Goal: Complete application form

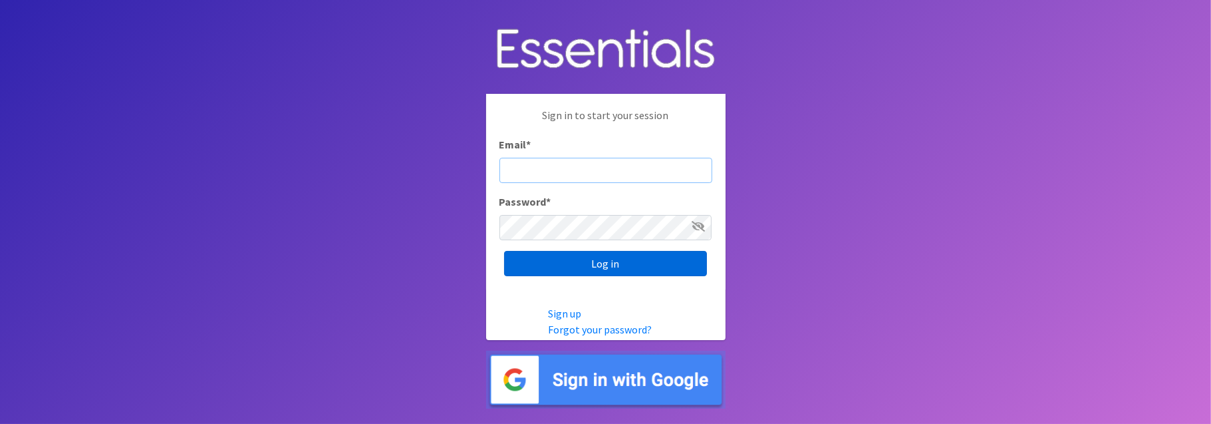
type input "[EMAIL_ADDRESS][DOMAIN_NAME]"
click at [634, 255] on input "Log in" at bounding box center [605, 263] width 203 height 25
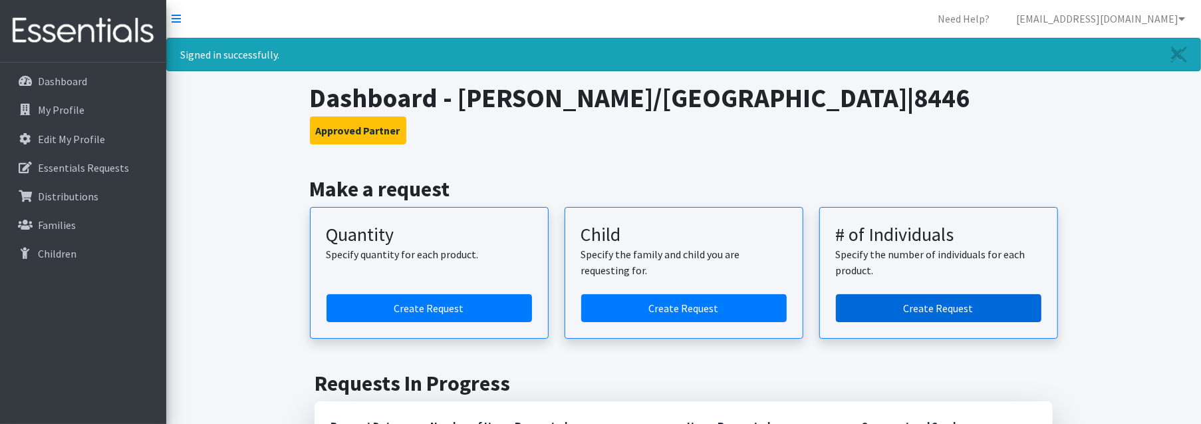
click at [948, 305] on link "Create Request" at bounding box center [938, 308] width 205 height 28
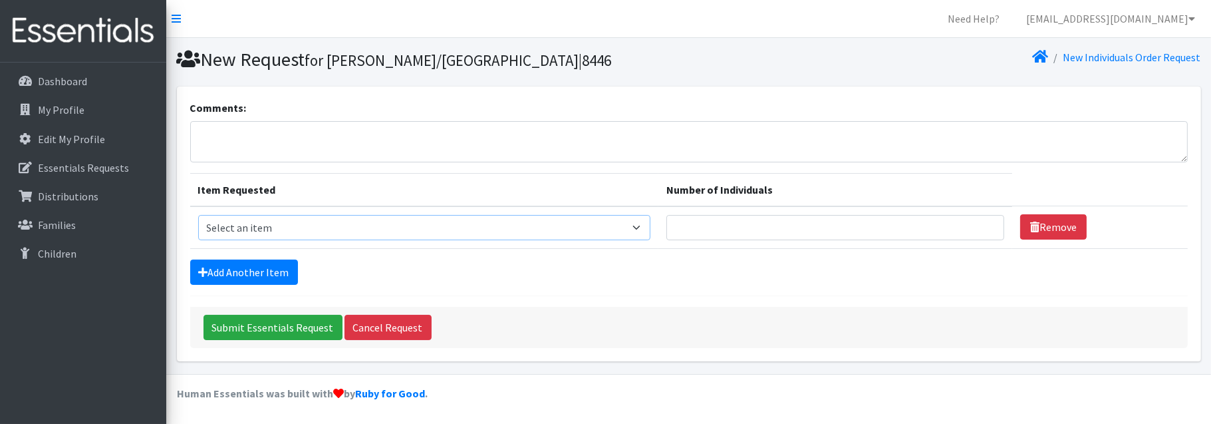
click at [326, 223] on select "Select an item F&D Men L/XL (38-50in waist) x48 F&D Men S/M (28-40in waist) x56…" at bounding box center [424, 227] width 452 height 25
select select "1222"
click at [198, 215] on select "Select an item F&D Men L/XL (38-50in waist) x48 F&D Men S/M (28-40in waist) x56…" at bounding box center [424, 227] width 452 height 25
click at [744, 231] on input "Number of Individuals" at bounding box center [835, 227] width 338 height 25
type input "1"
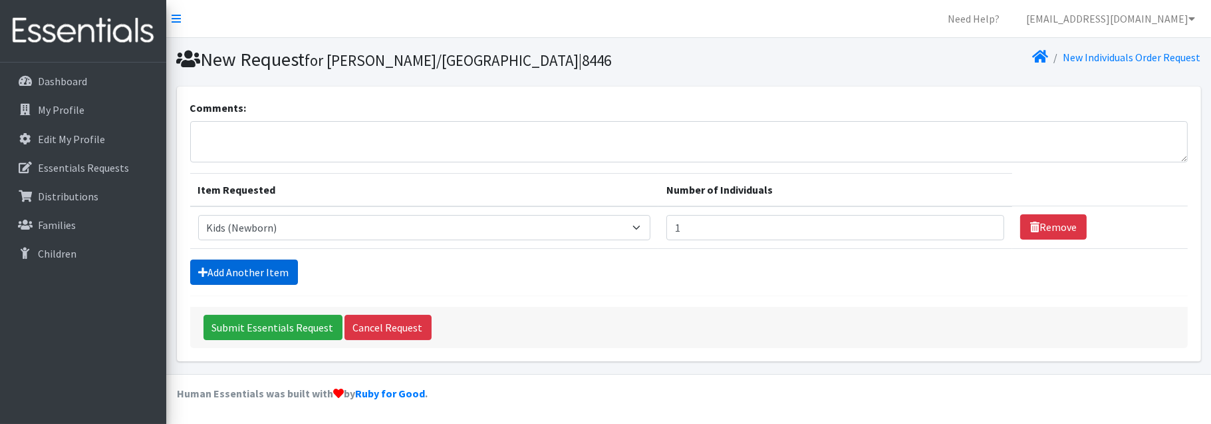
click at [257, 264] on link "Add Another Item" at bounding box center [244, 271] width 108 height 25
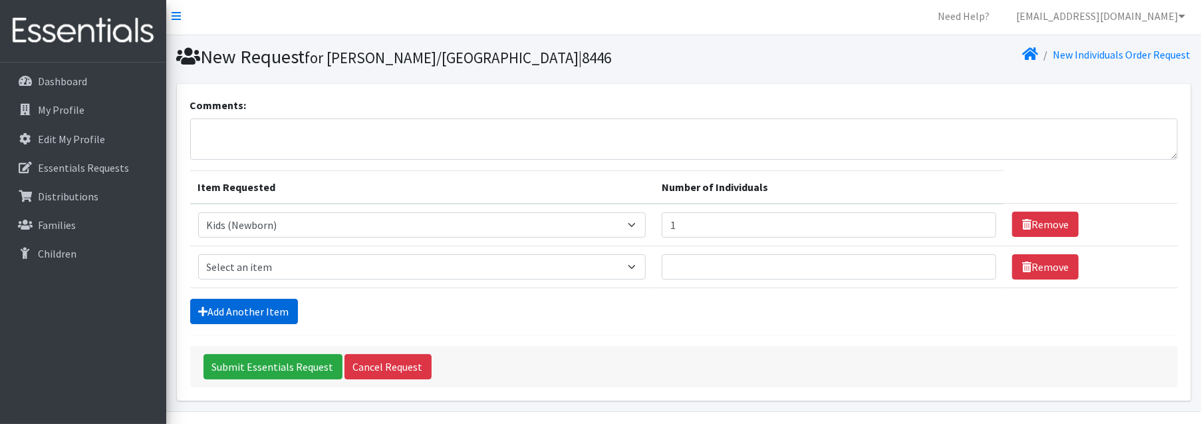
scroll to position [35, 0]
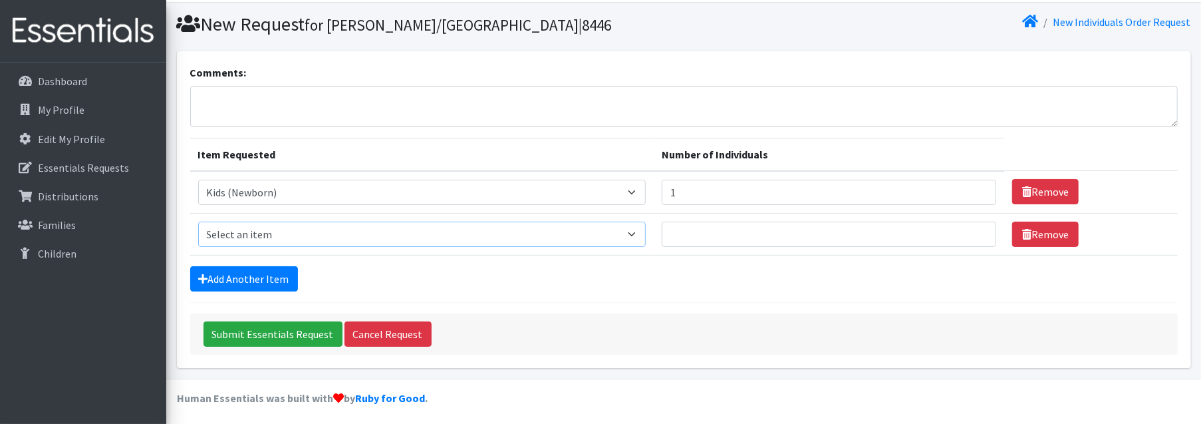
click at [280, 229] on select "Select an item F&D Men L/XL (38-50in waist) x48 F&D Men S/M (28-40in waist) x56…" at bounding box center [422, 233] width 448 height 25
select select "1201"
click at [198, 221] on select "Select an item F&D Men L/XL (38-50in waist) x48 F&D Men S/M (28-40in waist) x56…" at bounding box center [422, 233] width 448 height 25
click at [729, 236] on input "Number of Individuals" at bounding box center [829, 233] width 334 height 25
type input "2"
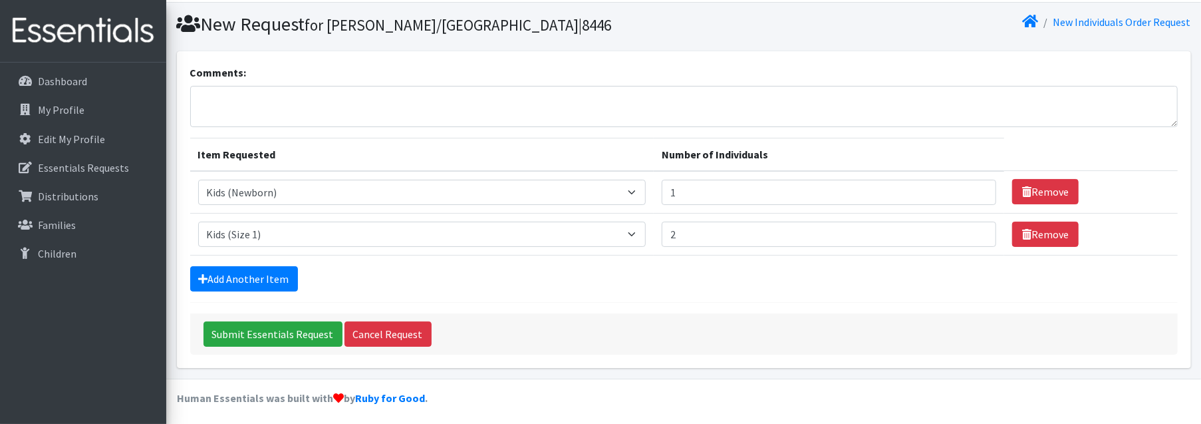
click at [251, 261] on form "Comments: Item Requested Number of Individuals Item Requested Select an item F&…" at bounding box center [683, 210] width 987 height 290
click at [257, 266] on link "Add Another Item" at bounding box center [244, 278] width 108 height 25
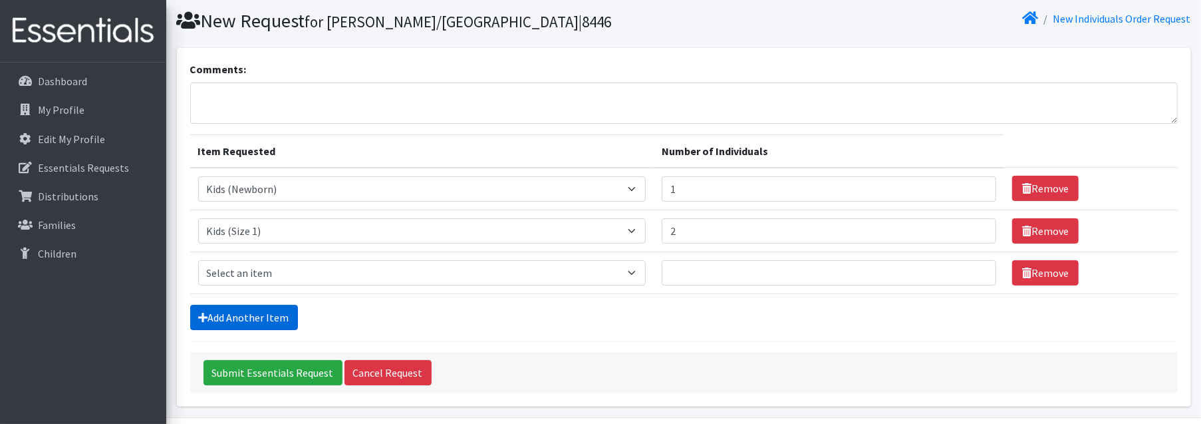
scroll to position [77, 0]
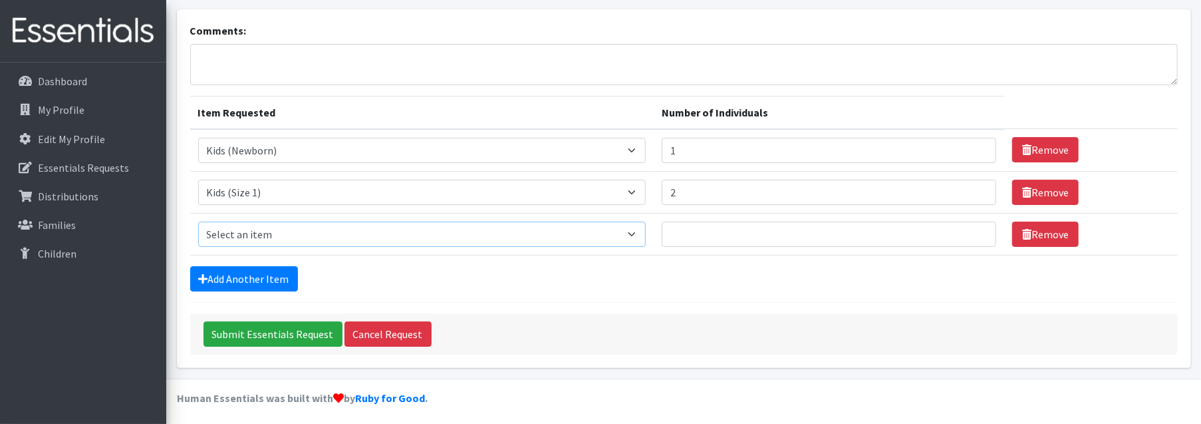
click at [273, 229] on select "Select an item F&D Men L/XL (38-50in waist) x48 F&D Men S/M (28-40in waist) x56…" at bounding box center [422, 233] width 448 height 25
select select "1202"
click at [198, 221] on select "Select an item F&D Men L/XL (38-50in waist) x48 F&D Men S/M (28-40in waist) x56…" at bounding box center [422, 233] width 448 height 25
click at [765, 237] on input "Number of Individuals" at bounding box center [829, 233] width 334 height 25
type input "2"
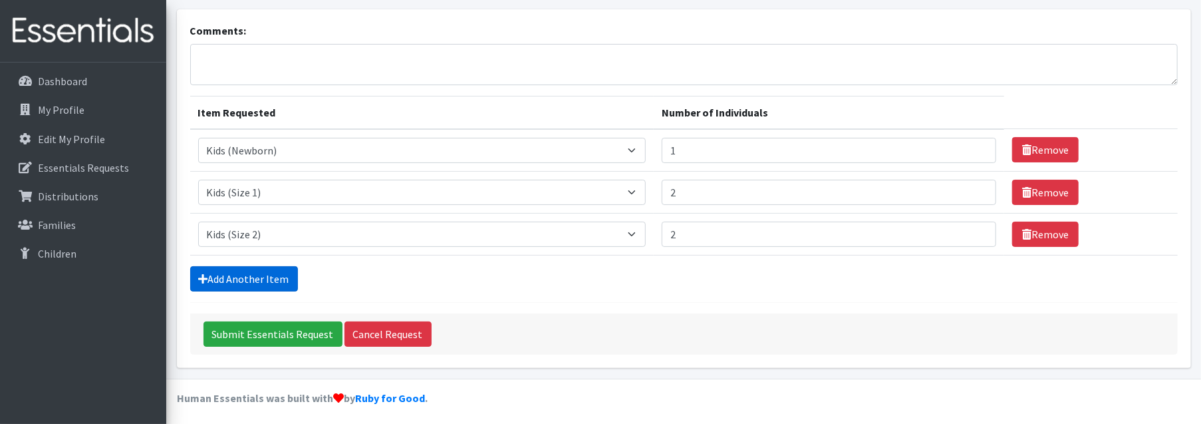
click at [249, 269] on link "Add Another Item" at bounding box center [244, 278] width 108 height 25
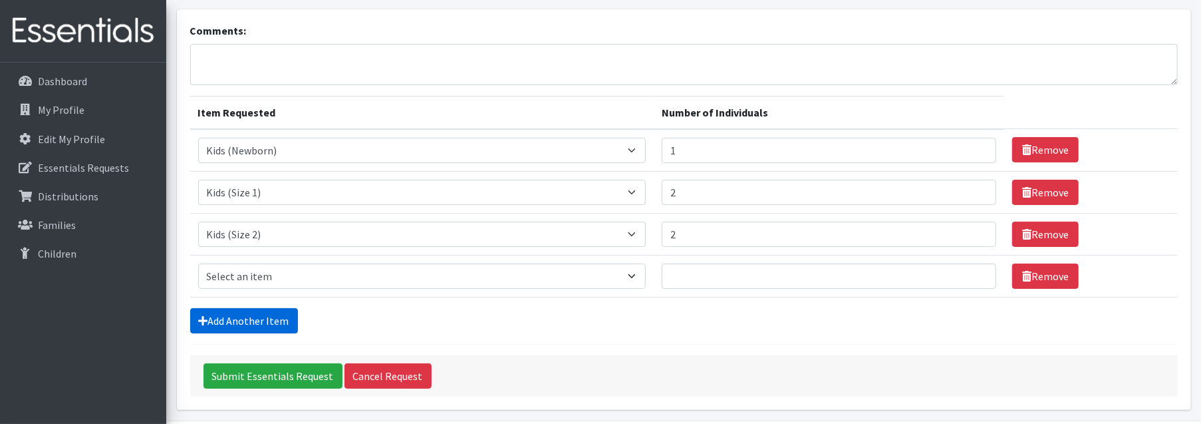
scroll to position [119, 0]
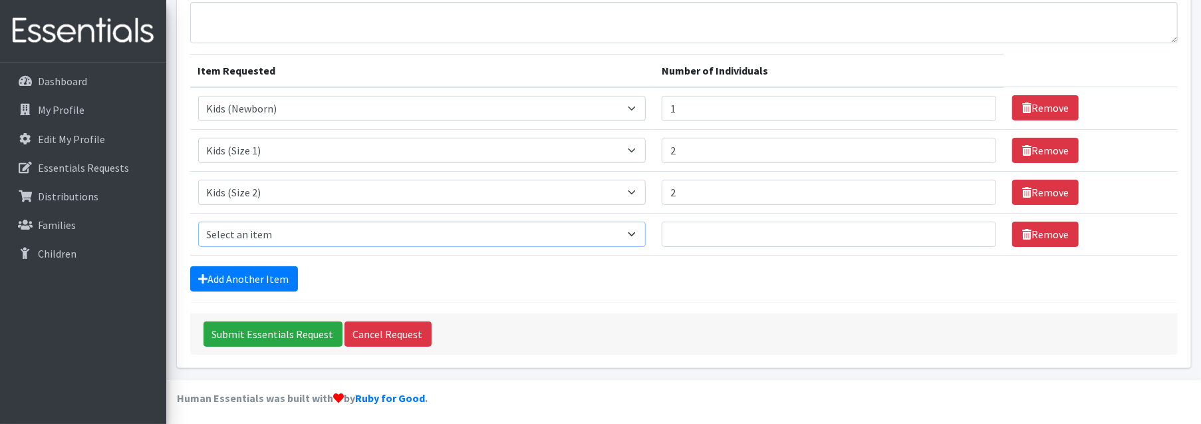
click at [257, 221] on select "Select an item F&D Men L/XL (38-50in waist) x48 F&D Men S/M (28-40in waist) x56…" at bounding box center [422, 233] width 448 height 25
select select "1221"
click at [198, 221] on select "Select an item F&D Men L/XL (38-50in waist) x48 F&D Men S/M (28-40in waist) x56…" at bounding box center [422, 233] width 448 height 25
click at [685, 239] on input "Number of Individuals" at bounding box center [829, 233] width 334 height 25
type input "6"
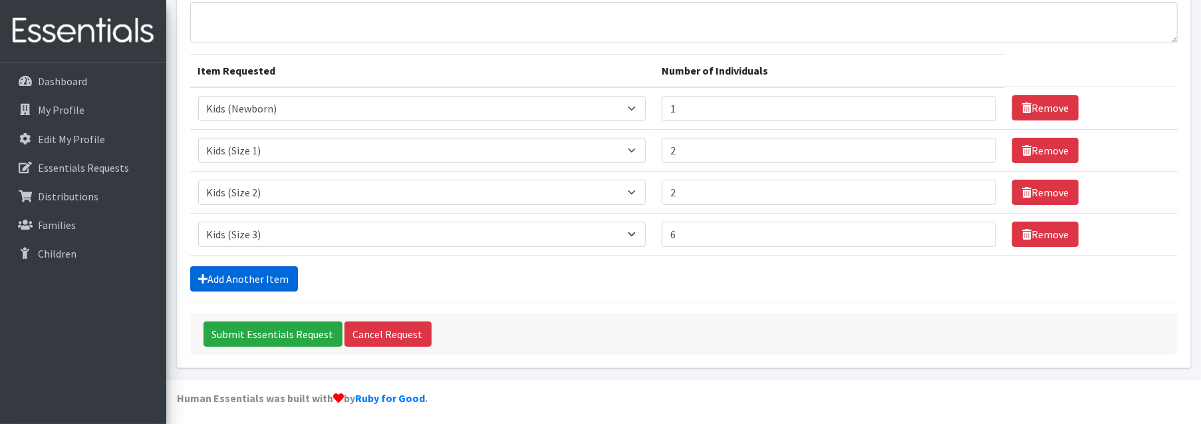
click at [273, 272] on link "Add Another Item" at bounding box center [244, 278] width 108 height 25
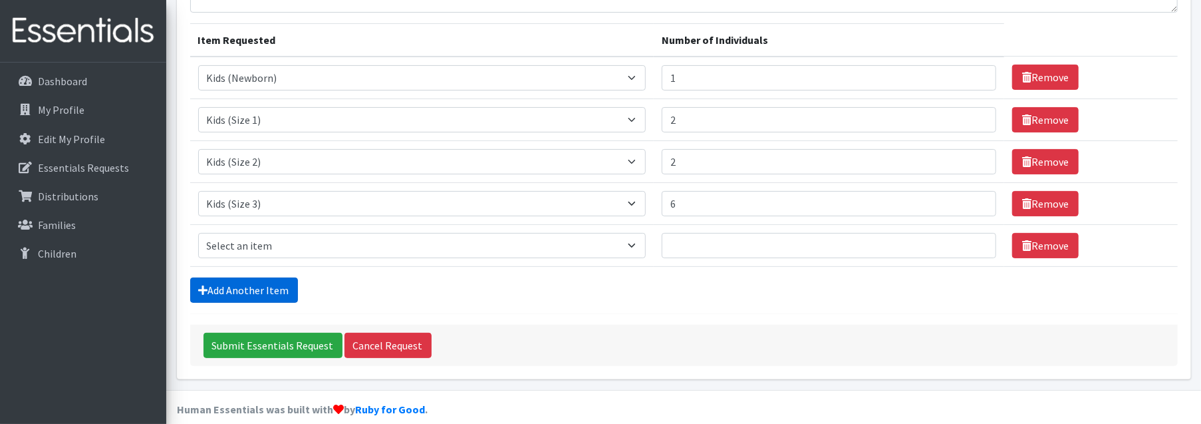
scroll to position [160, 0]
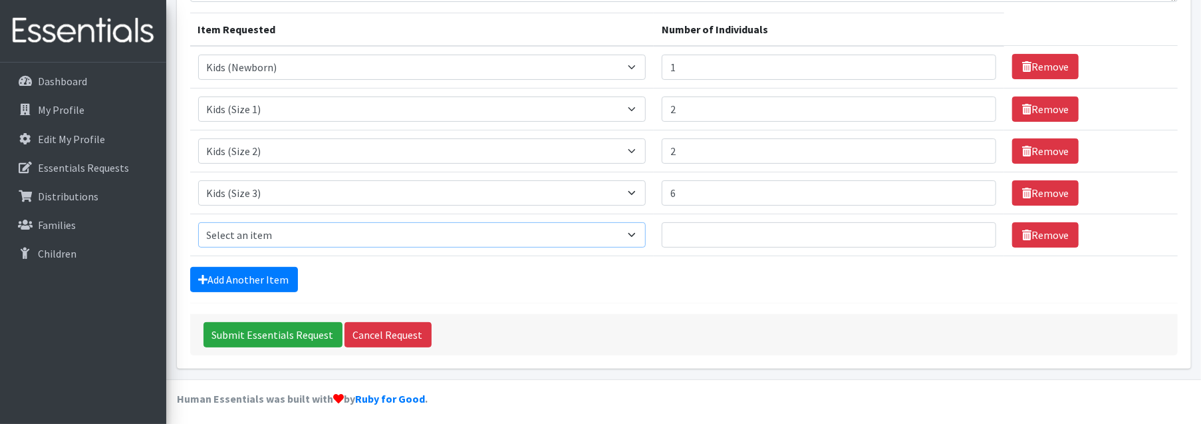
click at [273, 225] on select "Select an item F&D Men L/XL (38-50in waist) x48 F&D Men S/M (28-40in waist) x56…" at bounding box center [422, 234] width 448 height 25
select select "1213"
click at [198, 222] on select "Select an item F&D Men L/XL (38-50in waist) x48 F&D Men S/M (28-40in waist) x56…" at bounding box center [422, 234] width 448 height 25
click at [801, 224] on input "Number of Individuals" at bounding box center [829, 234] width 334 height 25
type input "9"
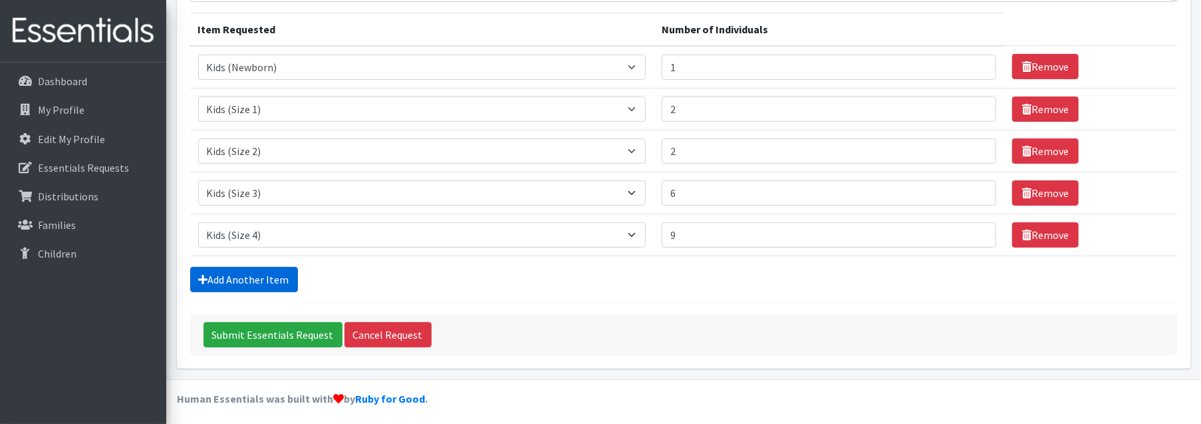
click at [228, 281] on link "Add Another Item" at bounding box center [244, 279] width 108 height 25
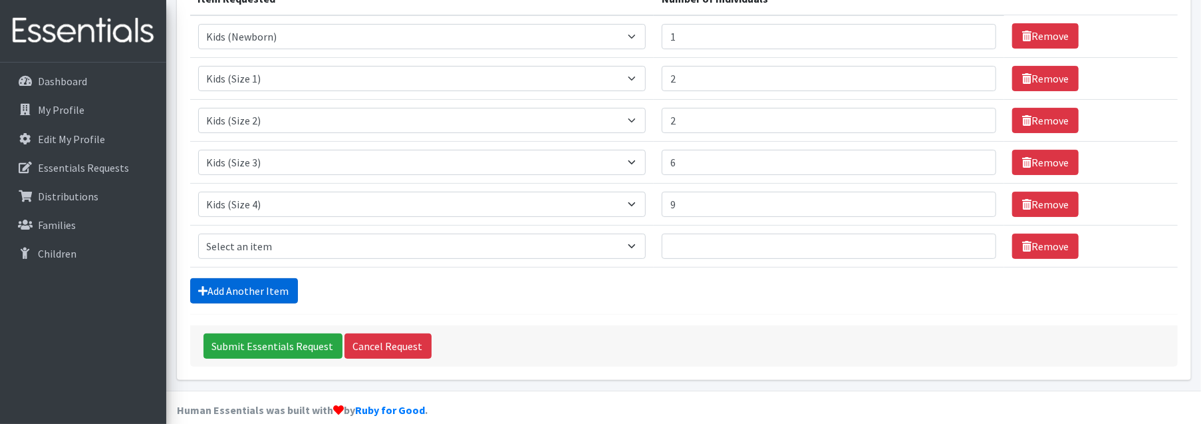
scroll to position [202, 0]
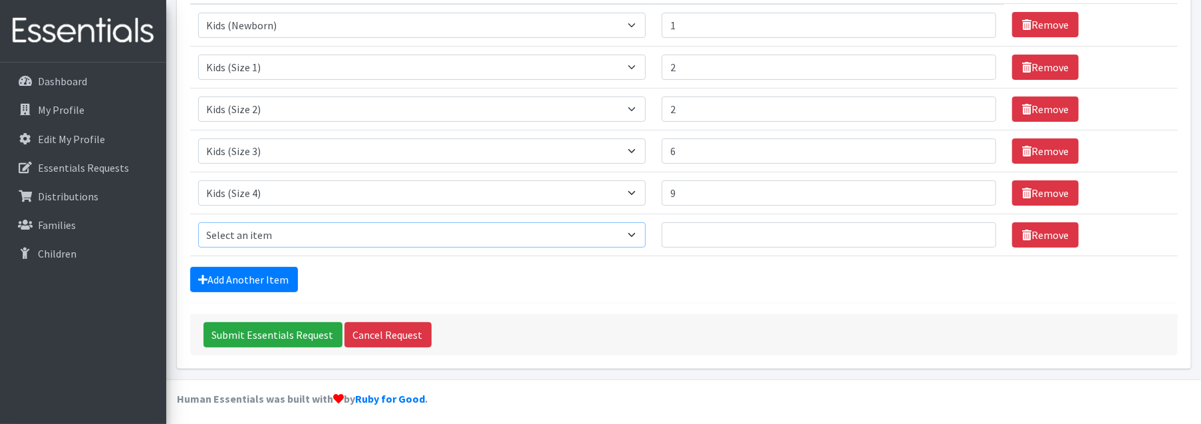
click at [279, 229] on select "Select an item F&D Men L/XL (38-50in waist) x48 F&D Men S/M (28-40in waist) x56…" at bounding box center [422, 234] width 448 height 25
select select "1214"
click at [198, 222] on select "Select an item F&D Men L/XL (38-50in waist) x48 F&D Men S/M (28-40in waist) x56…" at bounding box center [422, 234] width 448 height 25
click at [706, 234] on input "Number of Individuals" at bounding box center [829, 234] width 334 height 25
type input "16"
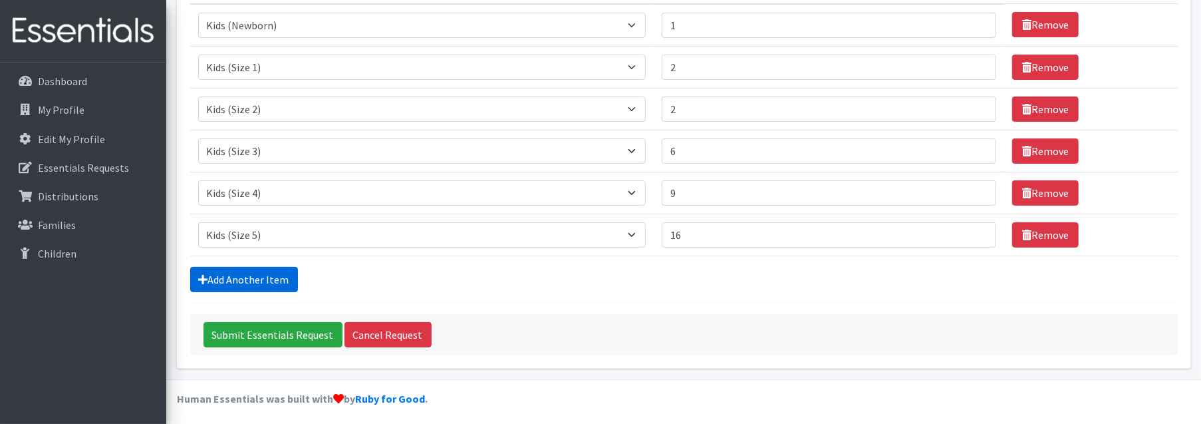
click at [262, 270] on link "Add Another Item" at bounding box center [244, 279] width 108 height 25
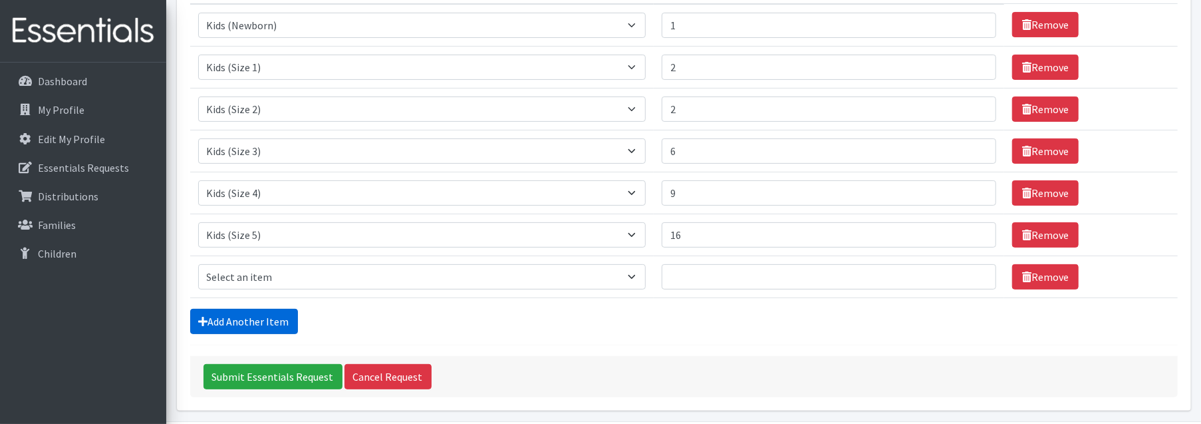
scroll to position [243, 0]
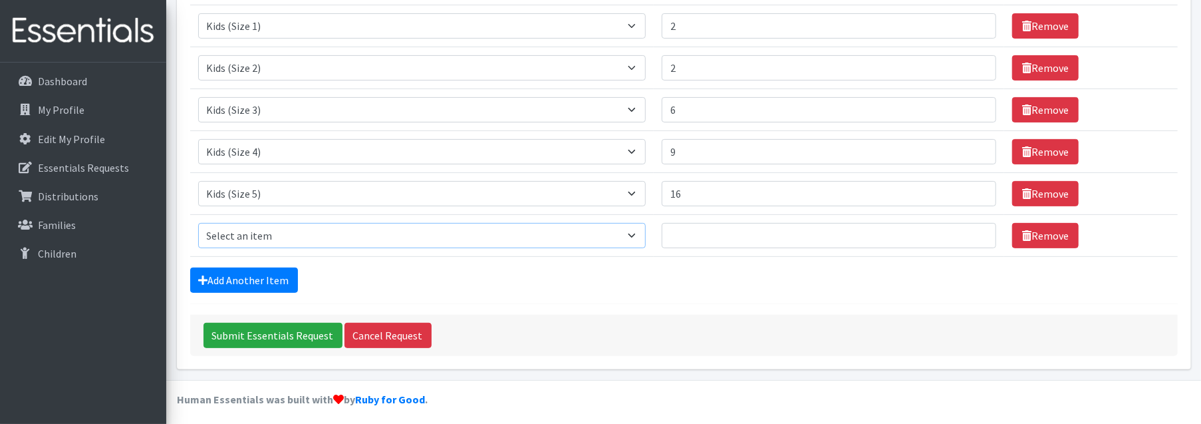
click at [275, 234] on select "Select an item F&D Men L/XL (38-50in waist) x48 F&D Men S/M (28-40in waist) x56…" at bounding box center [422, 235] width 448 height 25
select select "1216"
click at [198, 223] on select "Select an item F&D Men L/XL (38-50in waist) x48 F&D Men S/M (28-40in waist) x56…" at bounding box center [422, 235] width 448 height 25
click at [742, 235] on input "Number of Individuals" at bounding box center [829, 235] width 334 height 25
type input "18"
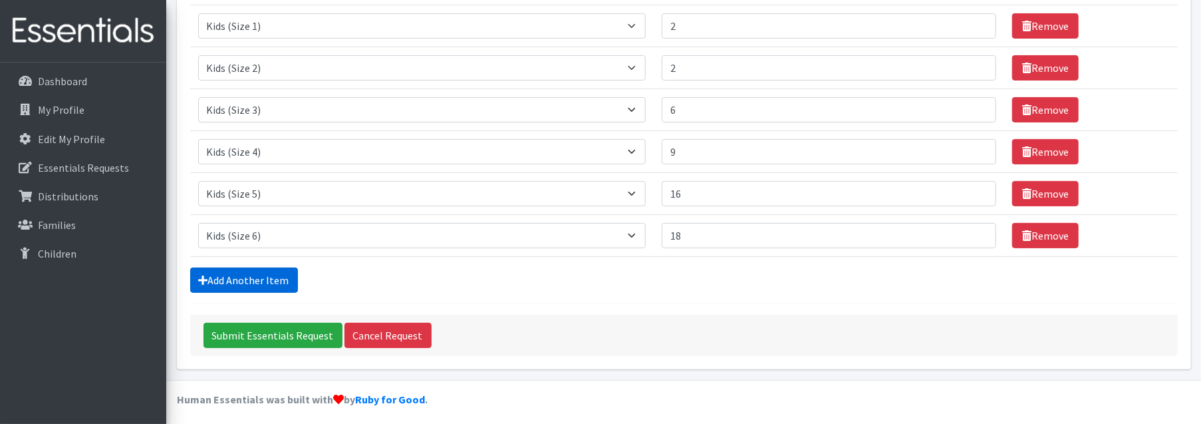
click at [263, 270] on link "Add Another Item" at bounding box center [244, 279] width 108 height 25
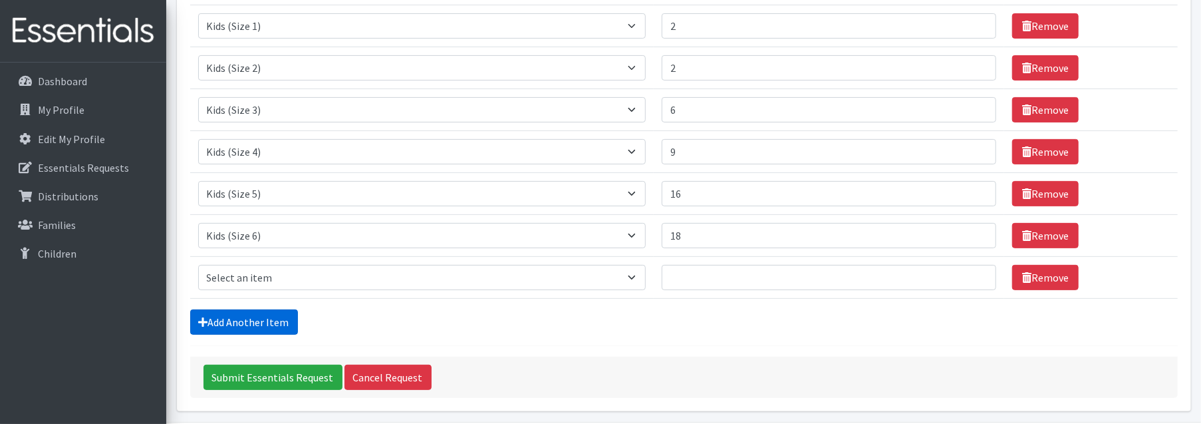
scroll to position [285, 0]
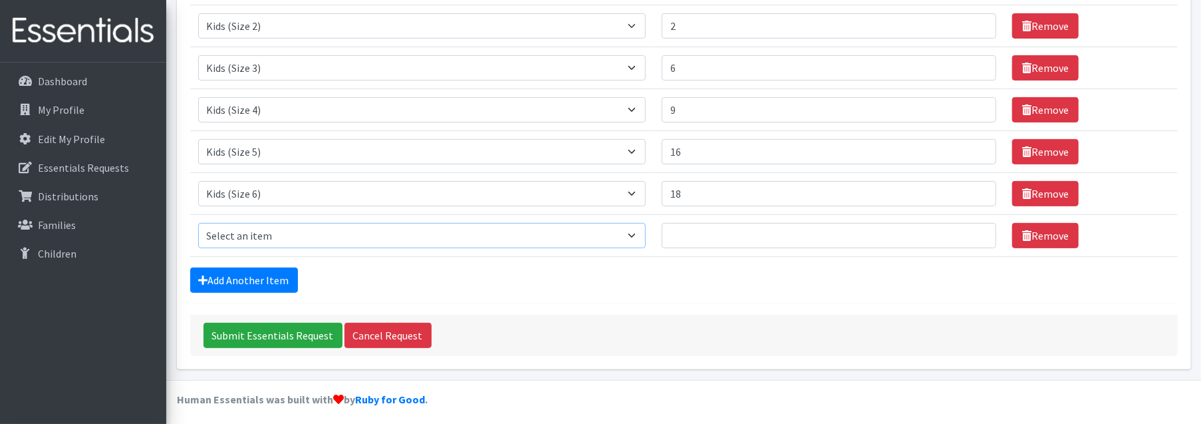
click at [263, 229] on select "Select an item F&D Men L/XL (38-50in waist) x48 F&D Men S/M (28-40in waist) x56…" at bounding box center [422, 235] width 448 height 25
select select "15347"
click at [198, 223] on select "Select an item F&D Men L/XL (38-50in waist) x48 F&D Men S/M (28-40in waist) x56…" at bounding box center [422, 235] width 448 height 25
click at [273, 267] on link "Add Another Item" at bounding box center [244, 279] width 108 height 25
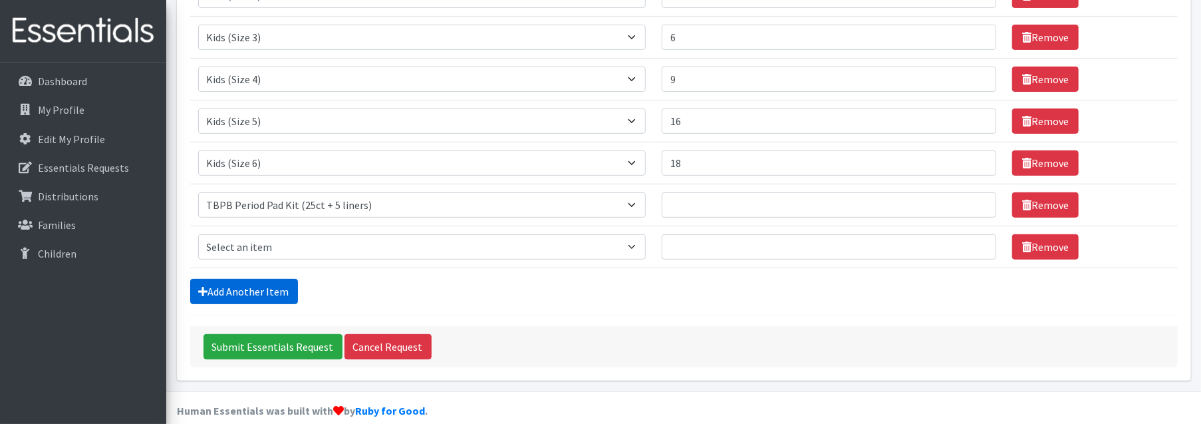
scroll to position [327, 0]
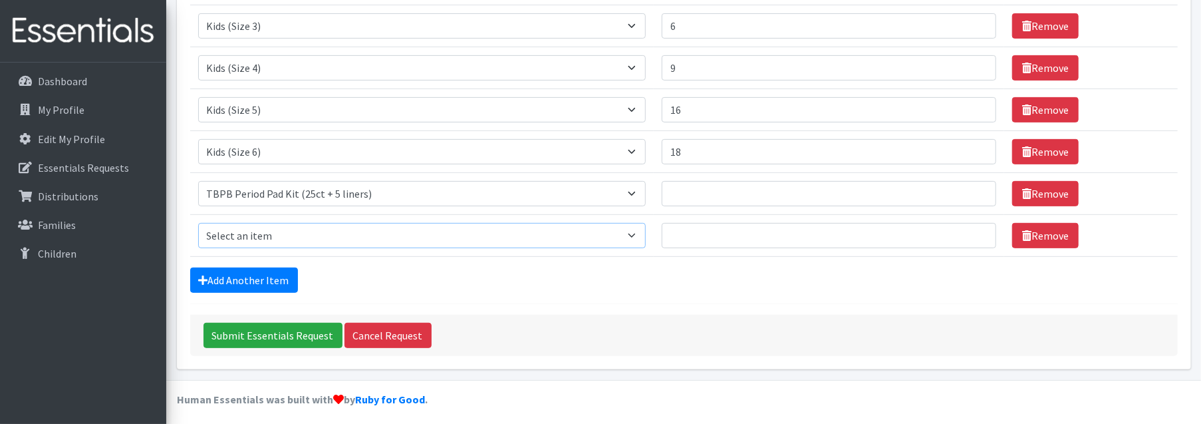
click at [273, 227] on select "Select an item F&D Men L/XL (38-50in waist) x48 F&D Men S/M (28-40in waist) x56…" at bounding box center [422, 235] width 448 height 25
select select "15348"
click at [198, 223] on select "Select an item F&D Men L/XL (38-50in waist) x48 F&D Men S/M (28-40in waist) x56…" at bounding box center [422, 235] width 448 height 25
click at [711, 227] on input "Number of Individuals" at bounding box center [829, 235] width 334 height 25
click at [698, 194] on input "Number of Individuals" at bounding box center [829, 193] width 334 height 25
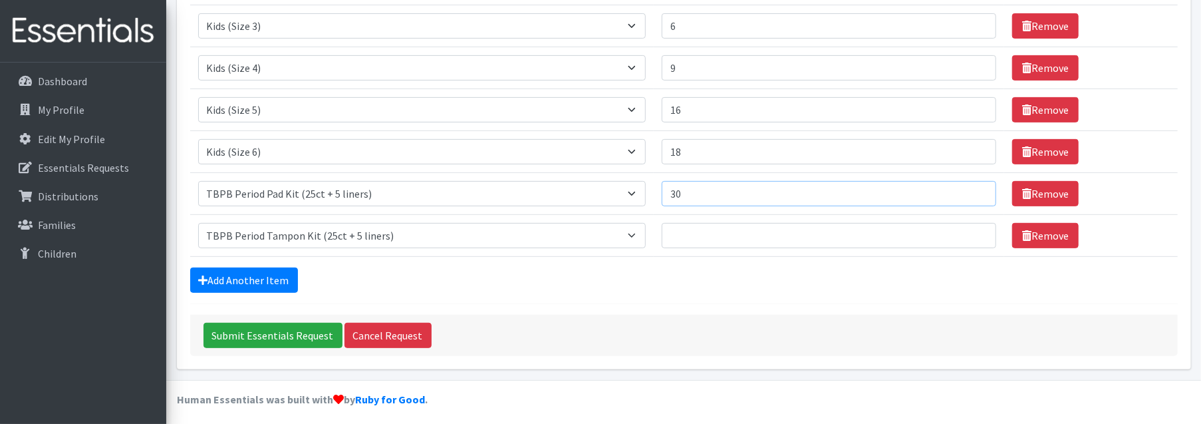
type input "30"
click at [698, 236] on input "Number of Individuals" at bounding box center [829, 235] width 334 height 25
type input "30"
click at [237, 275] on link "Add Another Item" at bounding box center [244, 279] width 108 height 25
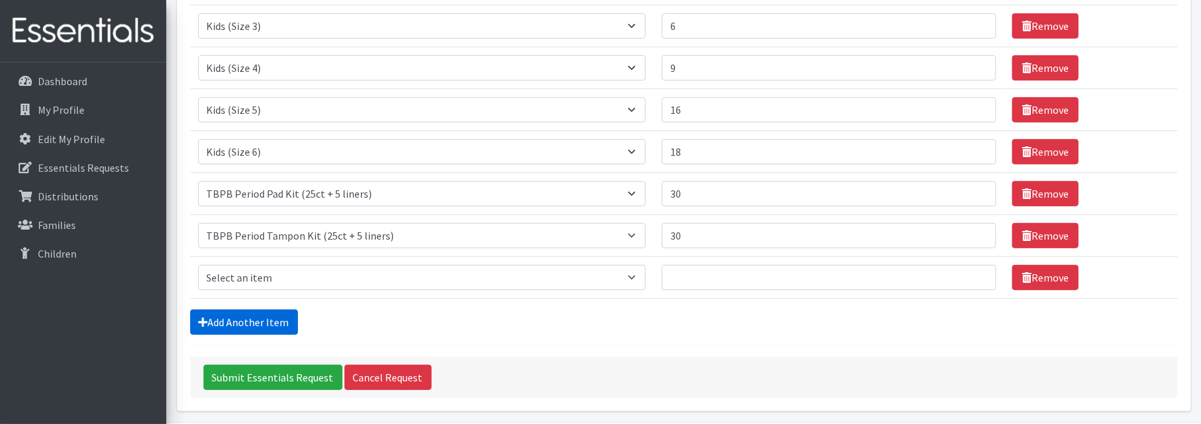
scroll to position [368, 0]
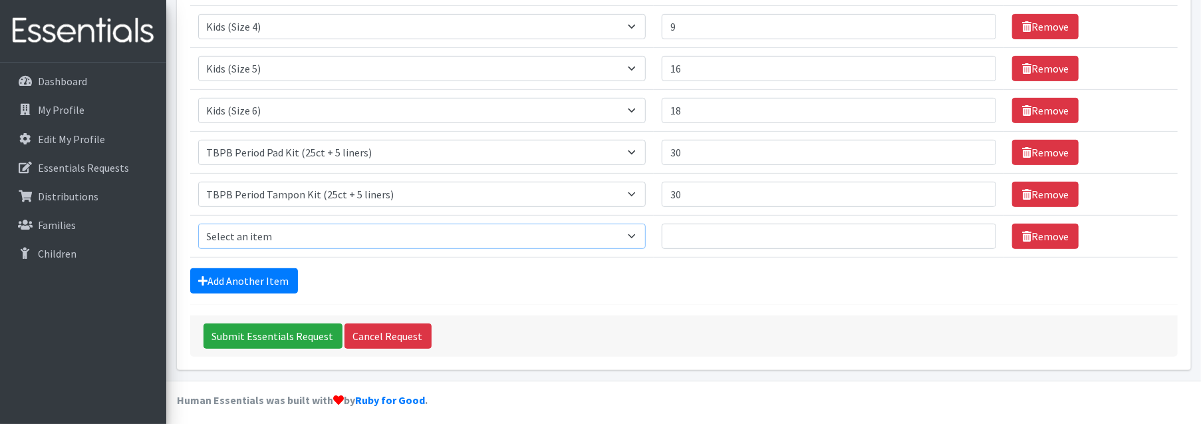
click at [279, 241] on select "Select an item F&D Men L/XL (38-50in waist) x48 F&D Men S/M (28-40in waist) x56…" at bounding box center [422, 235] width 448 height 25
select select "15511"
click at [198, 223] on select "Select an item F&D Men L/XL (38-50in waist) x48 F&D Men S/M (28-40in waist) x56…" at bounding box center [422, 235] width 448 height 25
click at [711, 234] on input "Number of Individuals" at bounding box center [829, 235] width 334 height 25
type input "5"
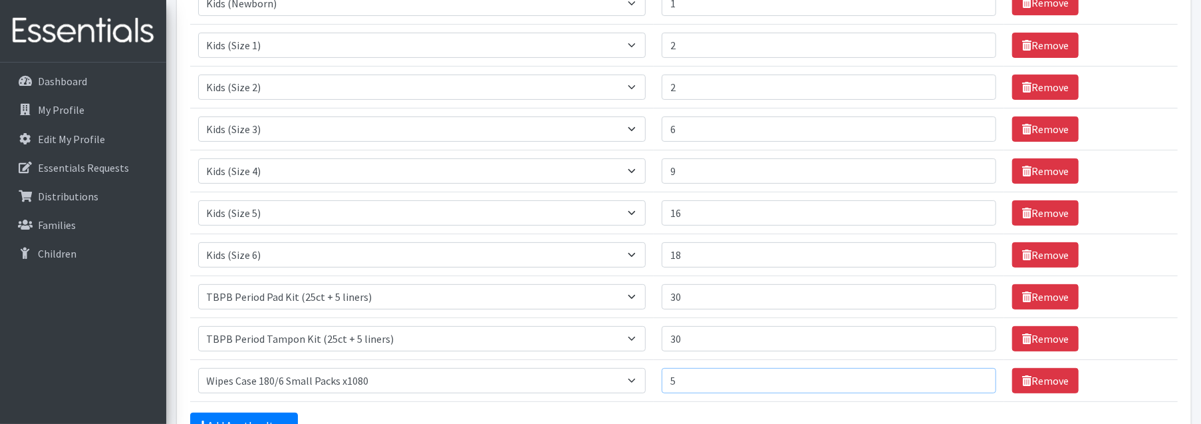
scroll to position [302, 0]
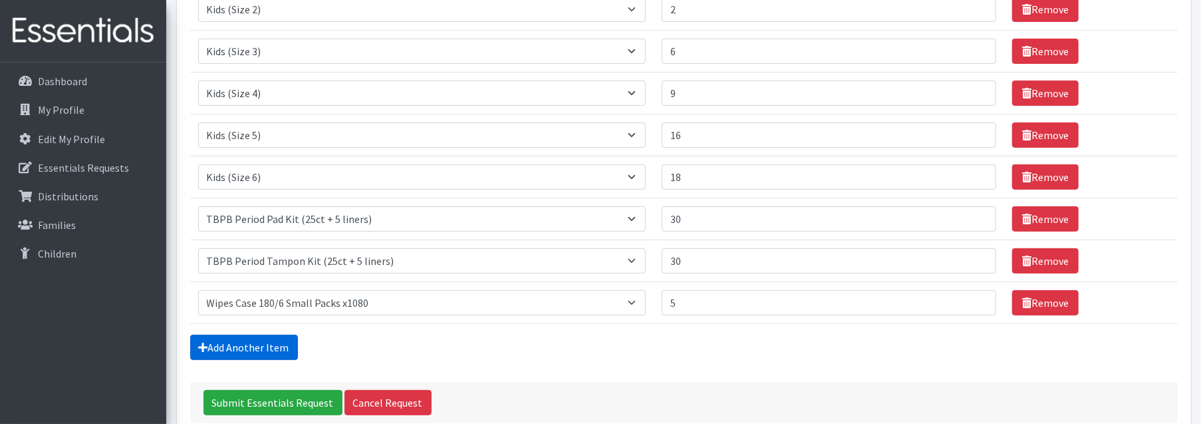
click at [257, 348] on link "Add Another Item" at bounding box center [244, 346] width 108 height 25
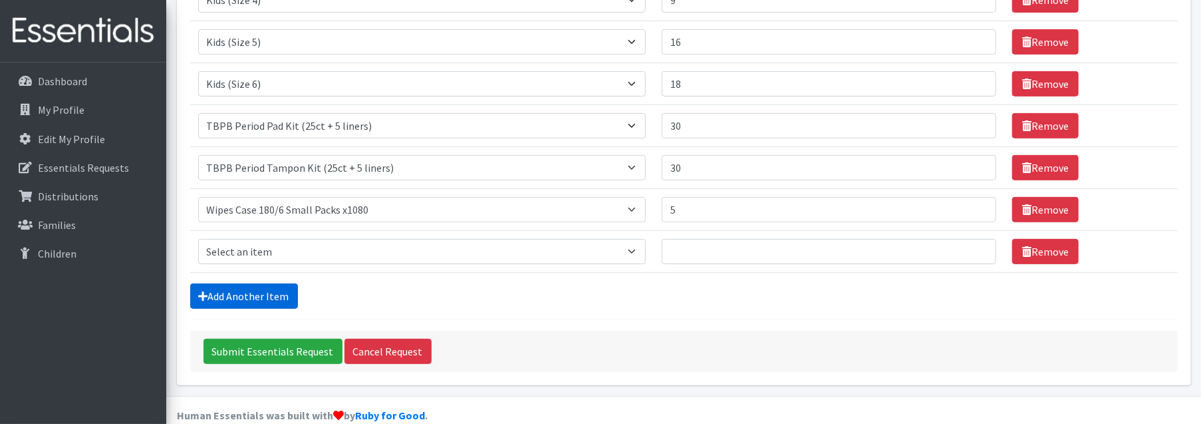
scroll to position [410, 0]
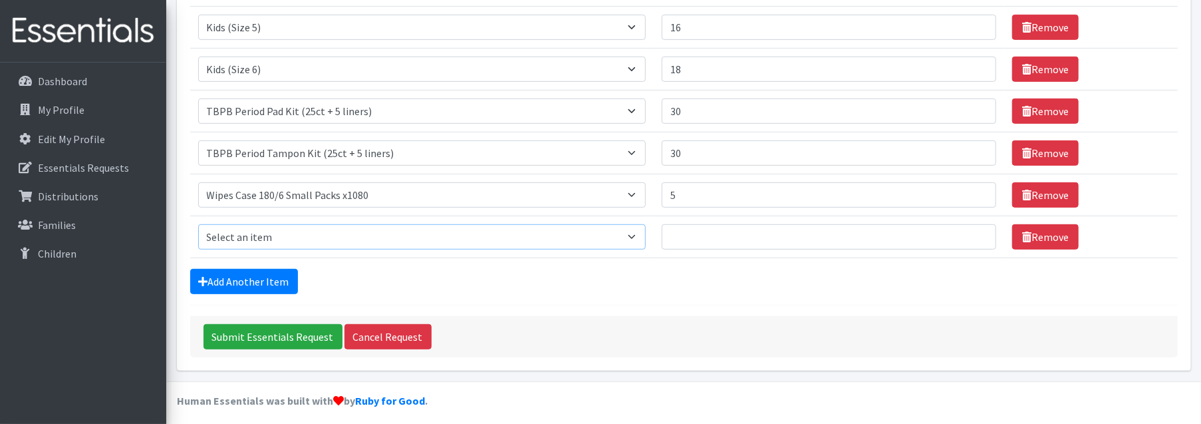
click at [305, 240] on select "Select an item F&D Men L/XL (38-50in waist) x48 F&D Men S/M (28-40in waist) x56…" at bounding box center [422, 236] width 448 height 25
select select "11138"
click at [198, 224] on select "Select an item F&D Men L/XL (38-50in waist) x48 F&D Men S/M (28-40in waist) x56…" at bounding box center [422, 236] width 448 height 25
click at [689, 237] on input "Number of Individuals" at bounding box center [829, 236] width 334 height 25
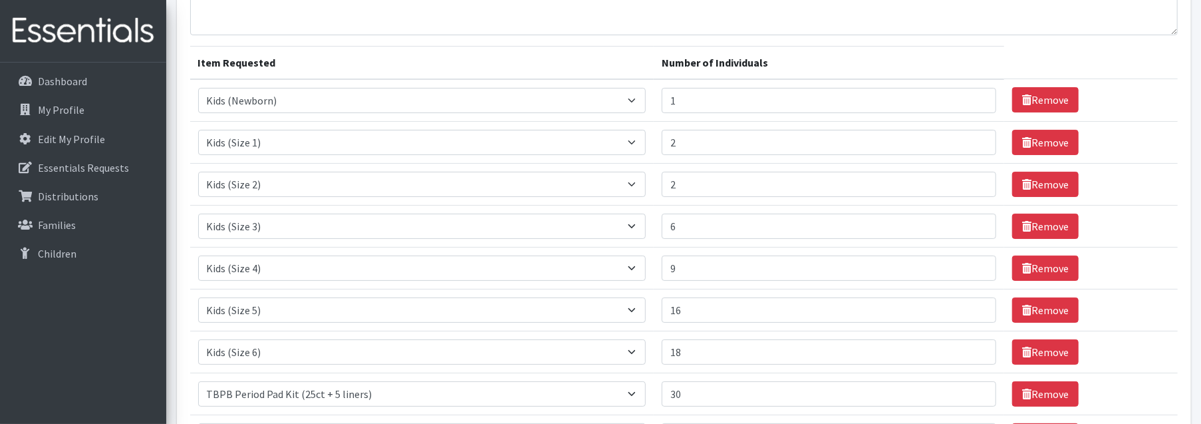
scroll to position [144, 0]
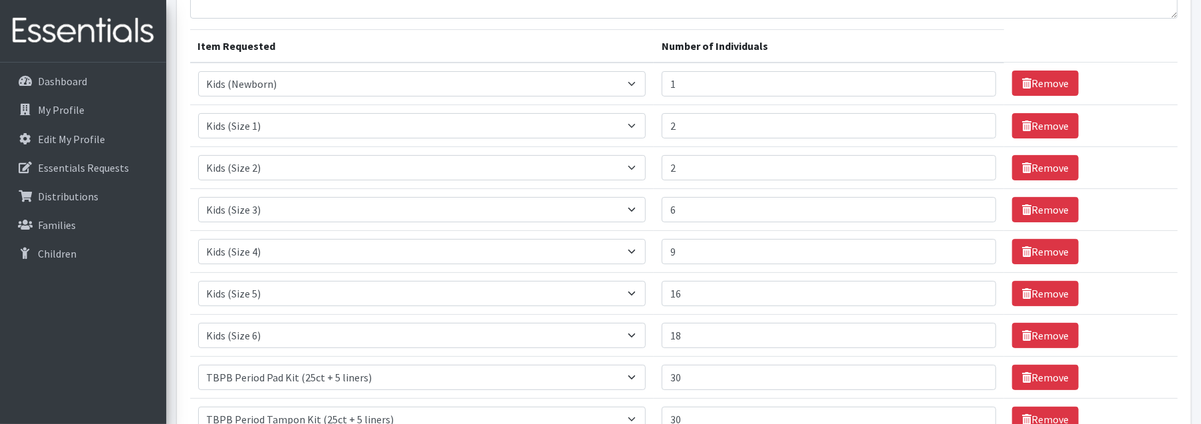
type input "1"
drag, startPoint x: 680, startPoint y: 209, endPoint x: 666, endPoint y: 211, distance: 13.4
click at [666, 211] on input "6" at bounding box center [829, 209] width 334 height 25
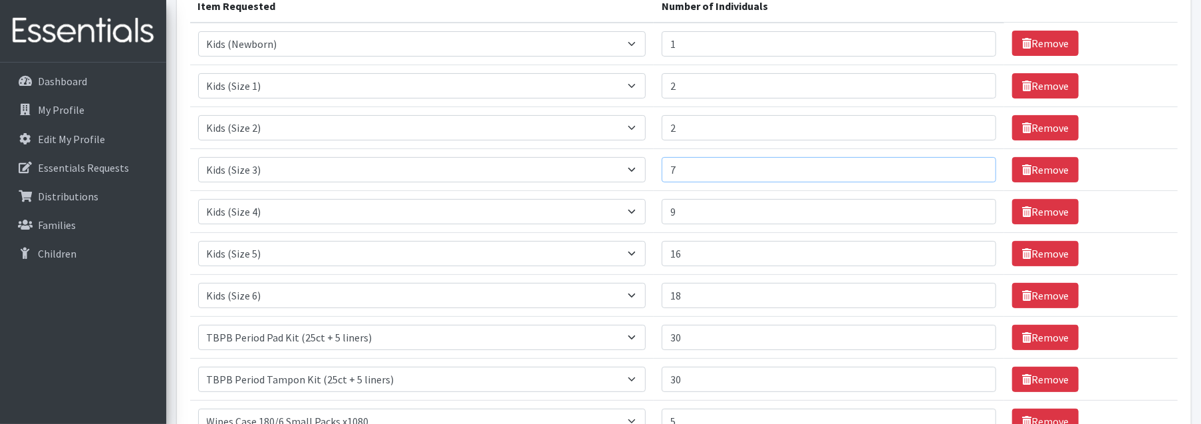
scroll to position [210, 0]
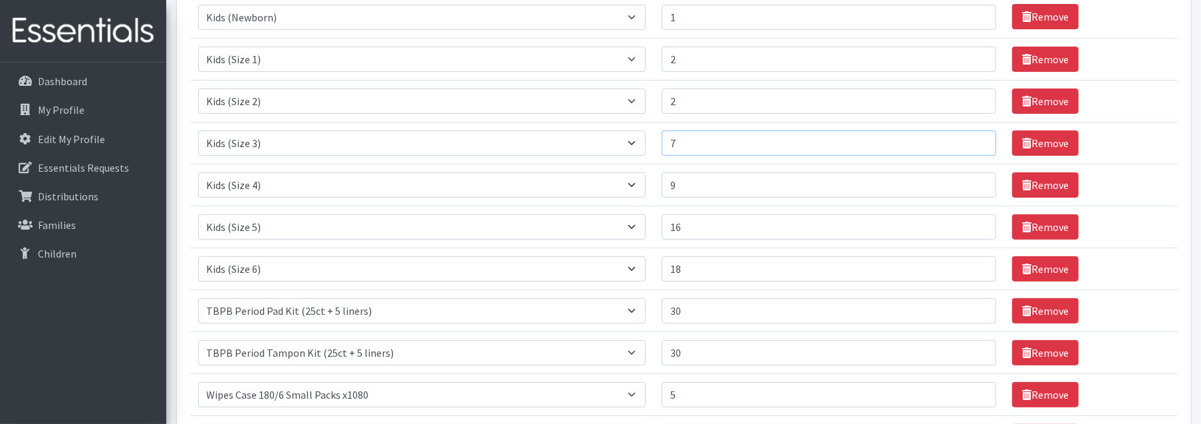
type input "7"
drag, startPoint x: 687, startPoint y: 183, endPoint x: 662, endPoint y: 182, distance: 24.6
click at [662, 182] on td "Number of Individuals 9" at bounding box center [829, 185] width 350 height 42
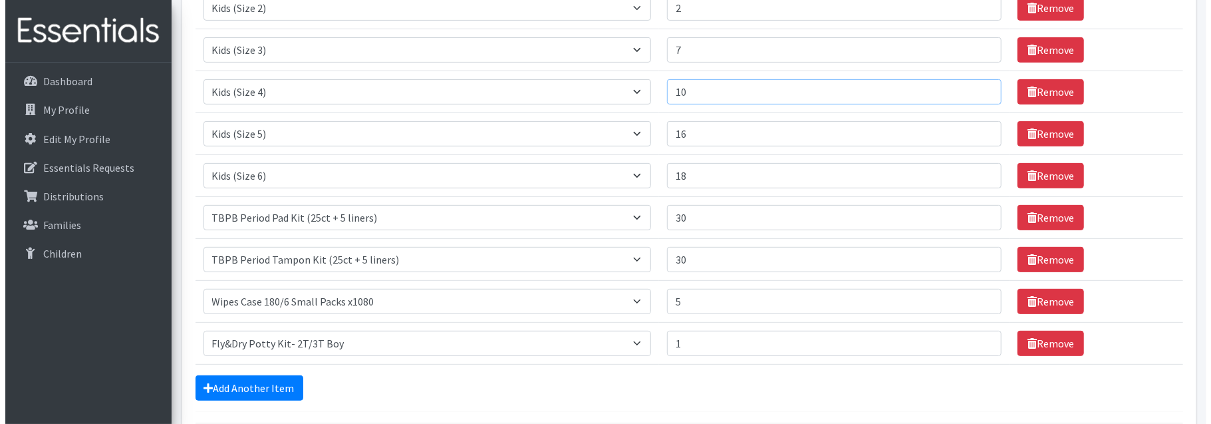
scroll to position [410, 0]
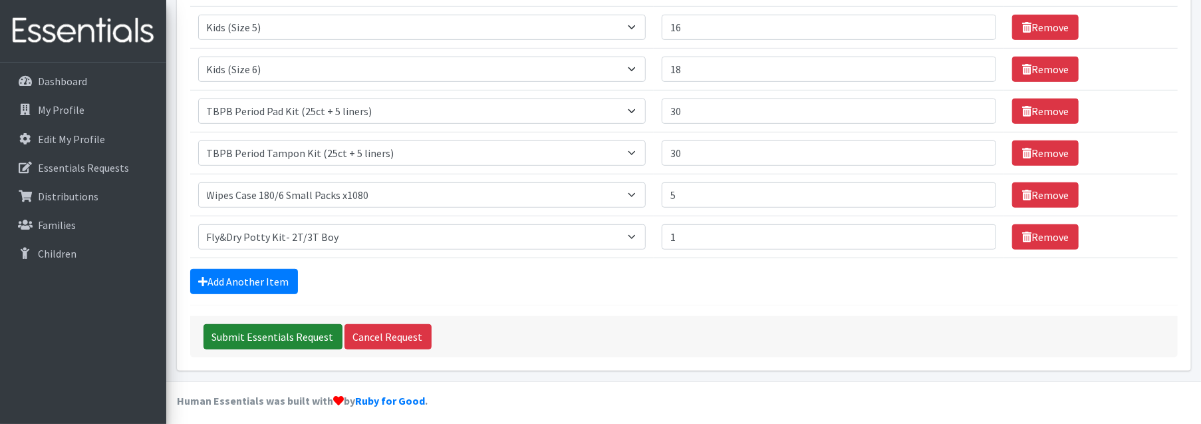
type input "10"
click at [264, 331] on input "Submit Essentials Request" at bounding box center [272, 336] width 139 height 25
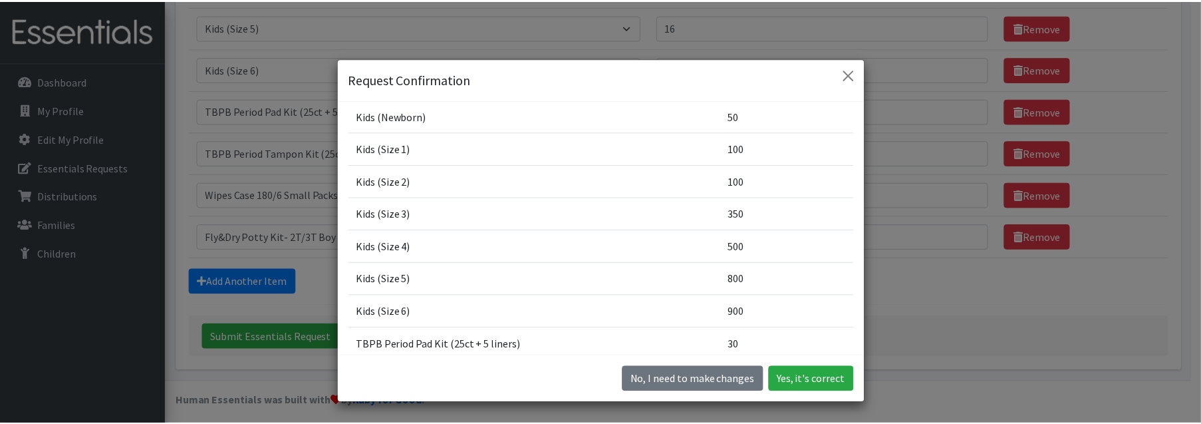
scroll to position [13, 0]
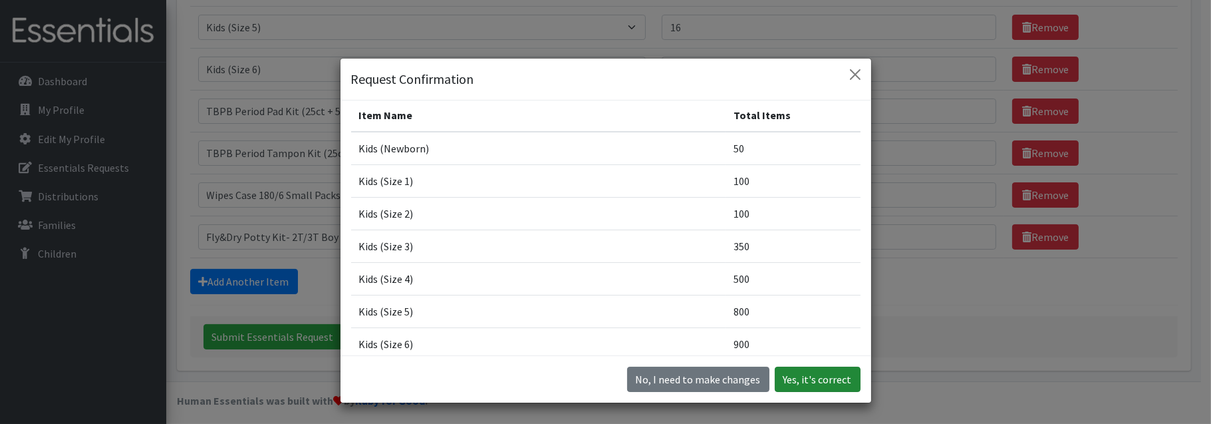
click at [806, 381] on button "Yes, it's correct" at bounding box center [818, 378] width 86 height 25
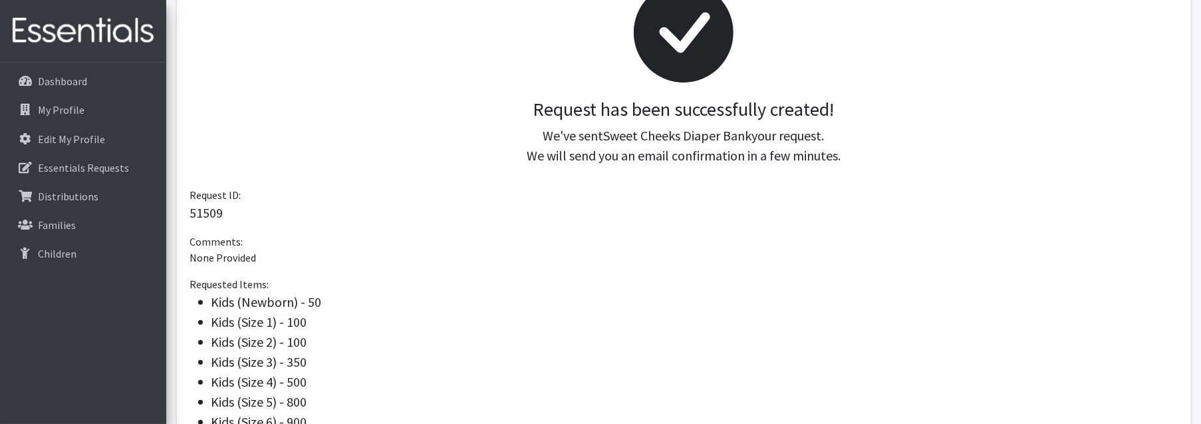
scroll to position [266, 0]
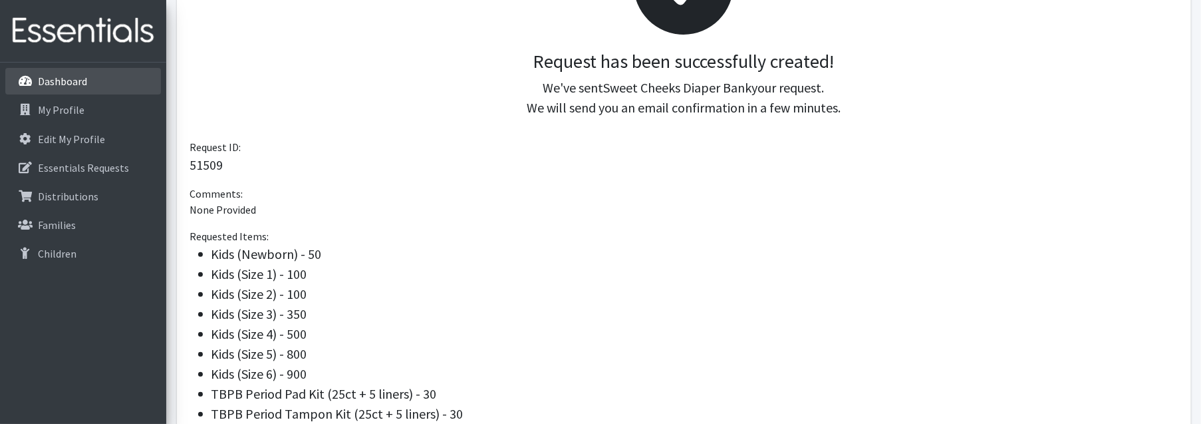
click at [98, 90] on link "Dashboard" at bounding box center [83, 81] width 156 height 27
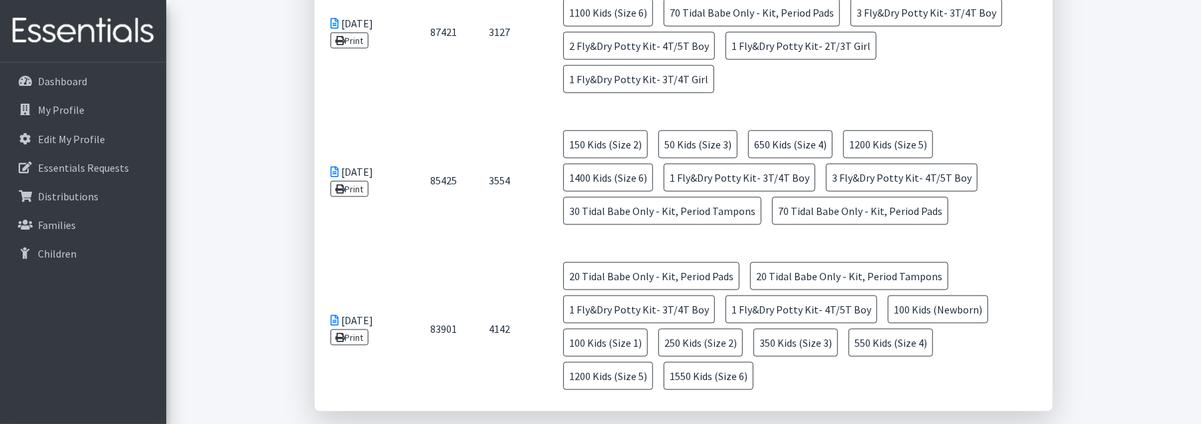
scroll to position [1197, 0]
